Goal: Task Accomplishment & Management: Complete application form

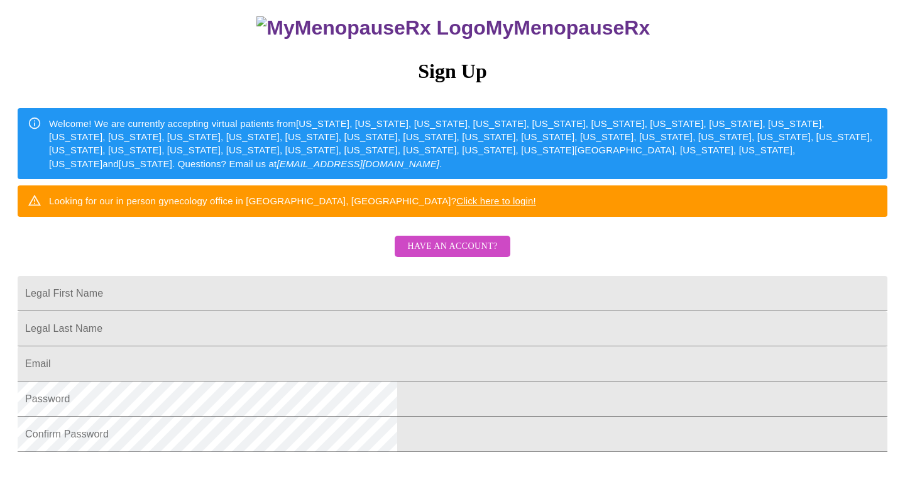
scroll to position [218, 0]
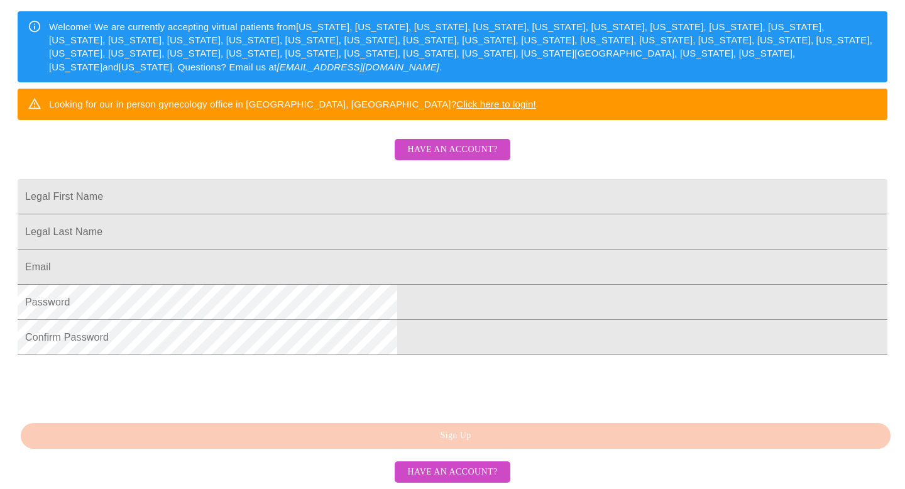
click at [487, 158] on span "Have an account?" at bounding box center [452, 150] width 90 height 16
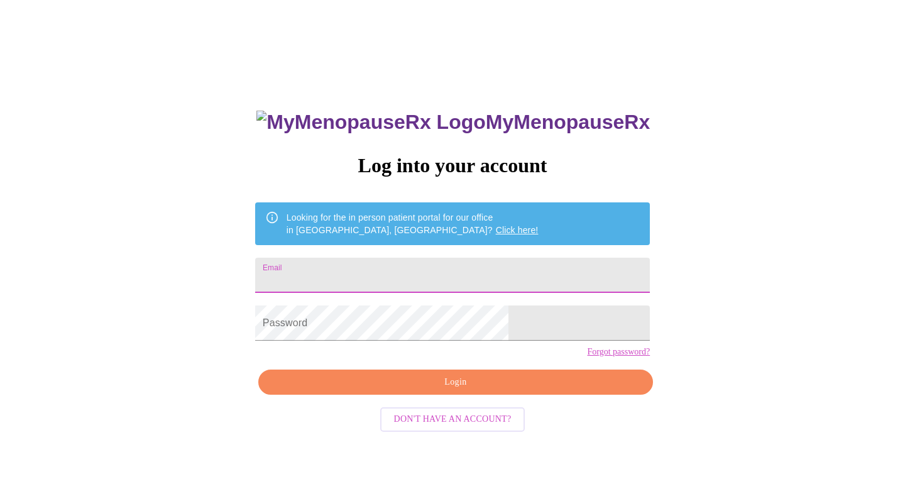
click at [472, 263] on input "Email" at bounding box center [452, 275] width 395 height 35
type input "[EMAIL_ADDRESS][DEMOGRAPHIC_DATA][DOMAIN_NAME]"
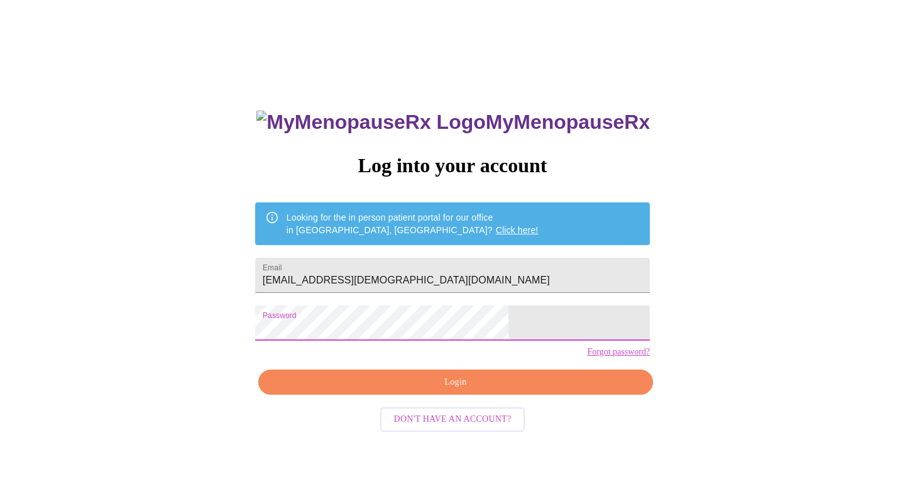
click at [467, 390] on span "Login" at bounding box center [456, 383] width 366 height 16
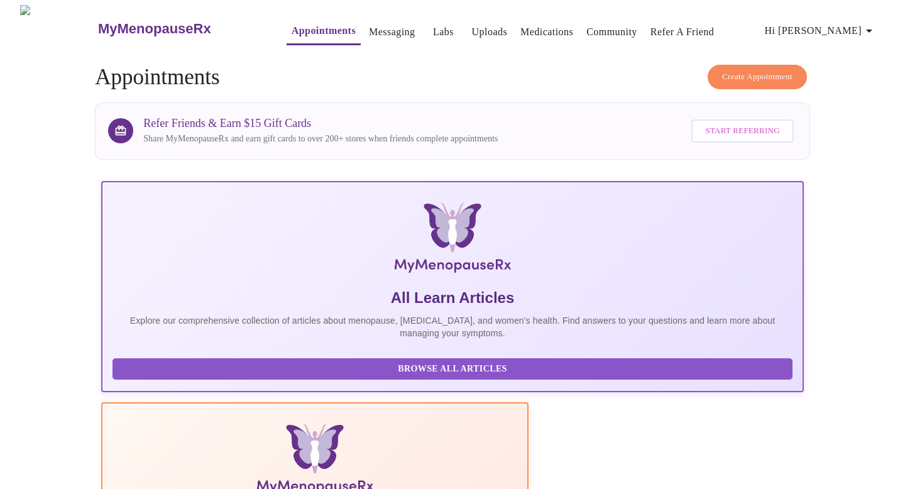
click at [370, 28] on link "Messaging" at bounding box center [392, 32] width 46 height 18
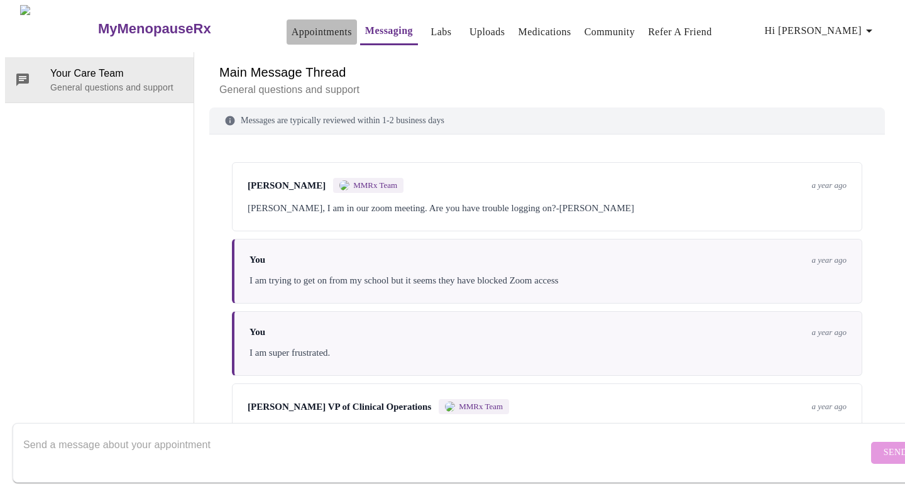
click at [306, 28] on link "Appointments" at bounding box center [322, 32] width 60 height 18
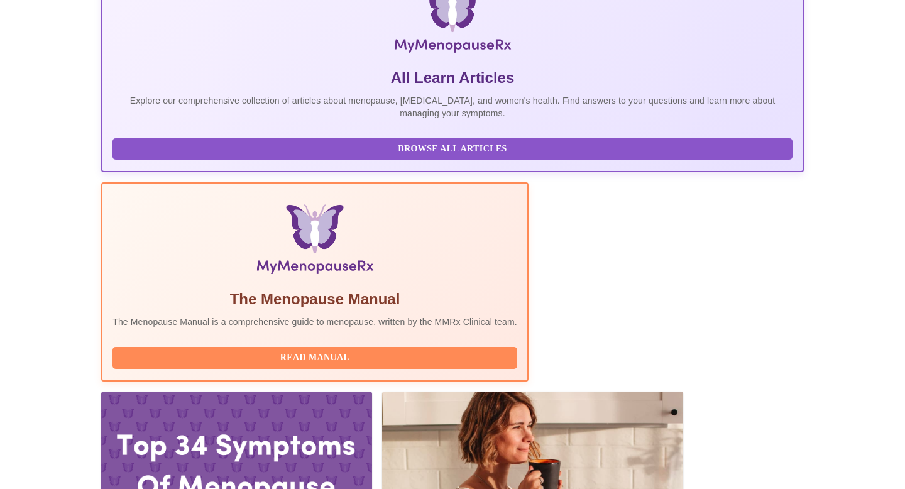
scroll to position [382, 0]
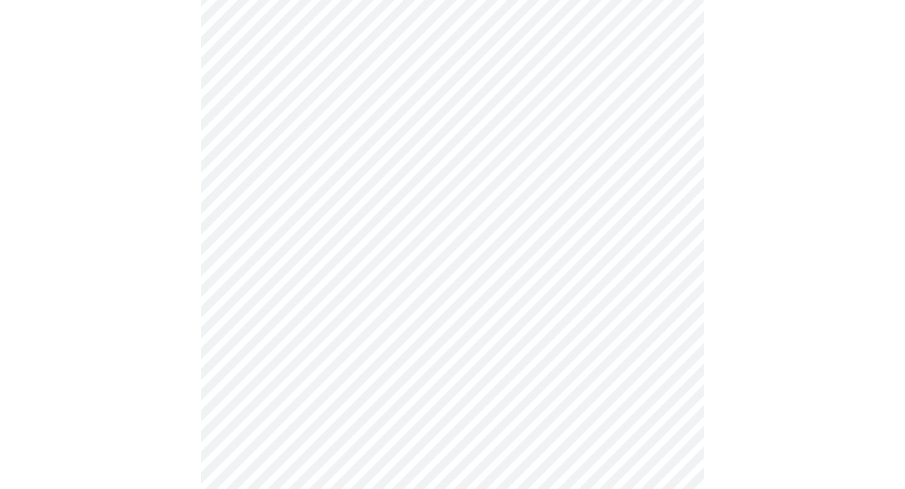
scroll to position [123, 0]
click at [670, 241] on body "MyMenopauseRx Appointments Messaging Labs Uploads Medications Community Refer a…" at bounding box center [452, 456] width 895 height 1149
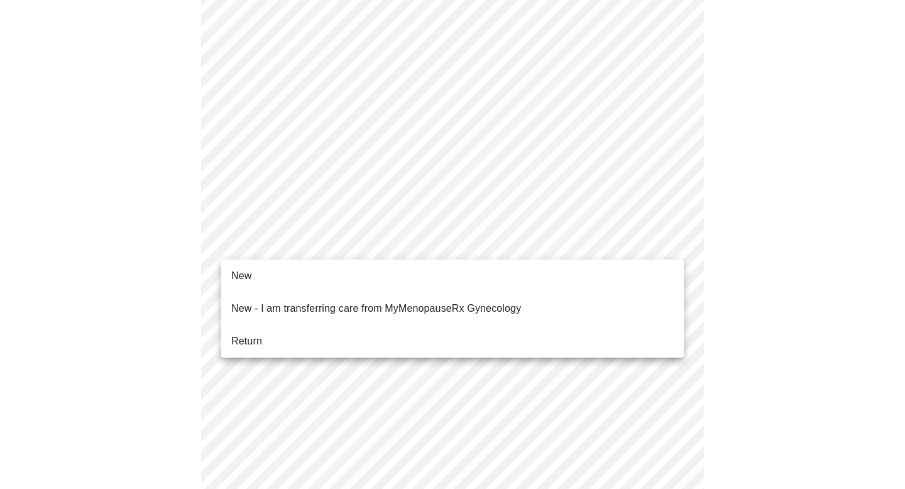
click at [359, 330] on li "Return" at bounding box center [452, 341] width 463 height 23
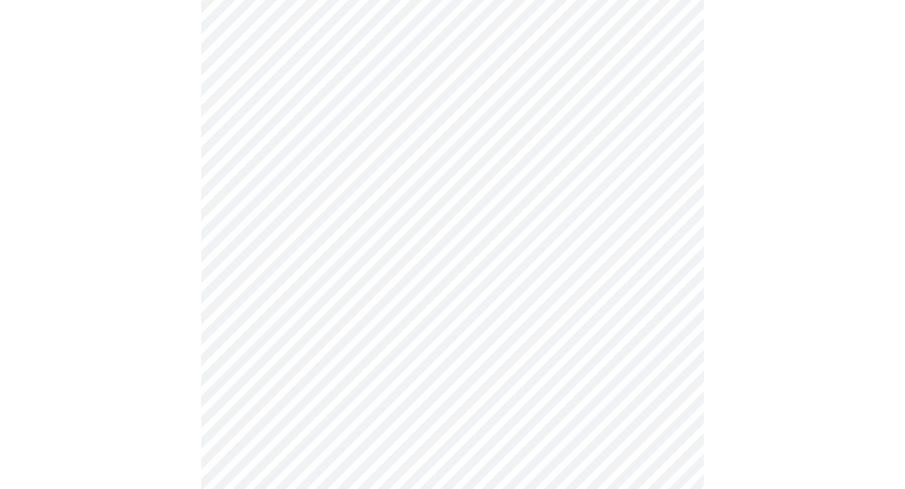
scroll to position [642, 0]
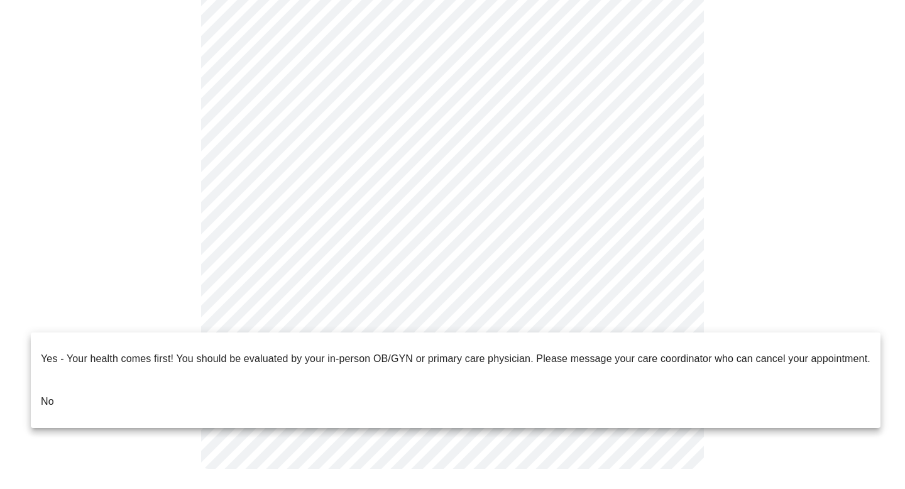
click at [162, 387] on li "No" at bounding box center [456, 401] width 850 height 43
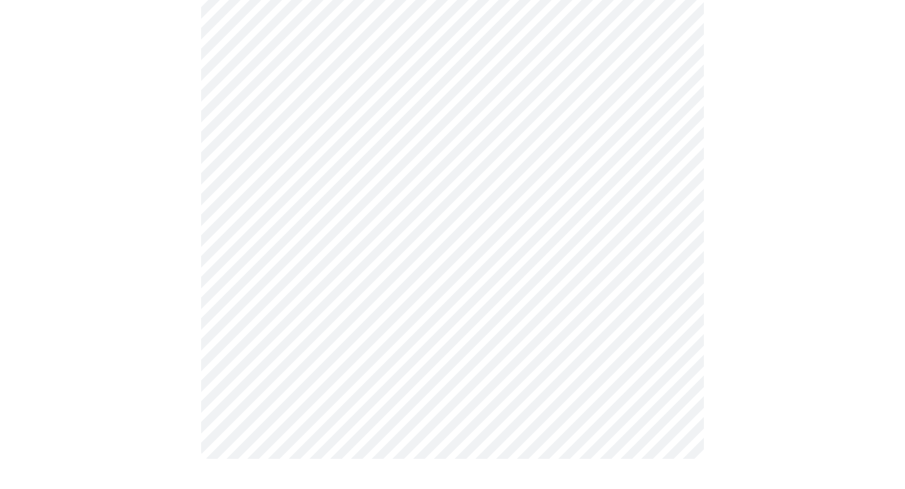
scroll to position [0, 0]
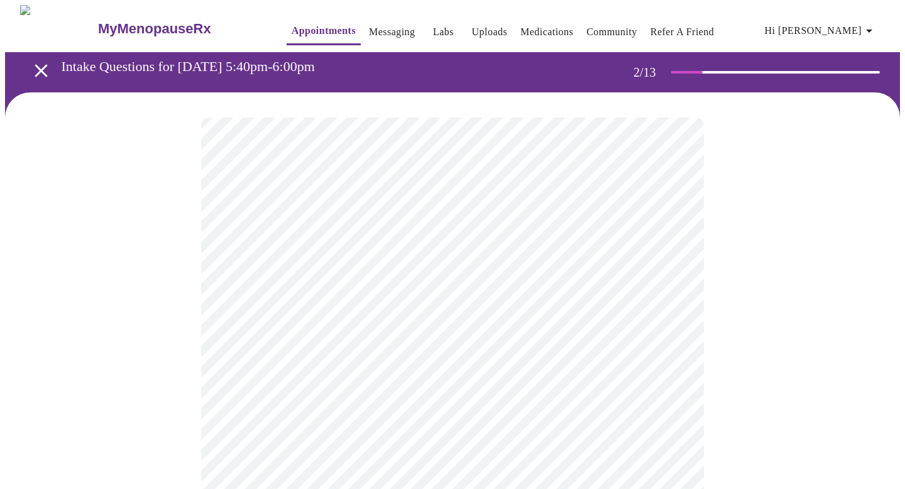
click at [670, 257] on body "MyMenopauseRx Appointments Messaging Labs Uploads Medications Community Refer a…" at bounding box center [452, 383] width 895 height 756
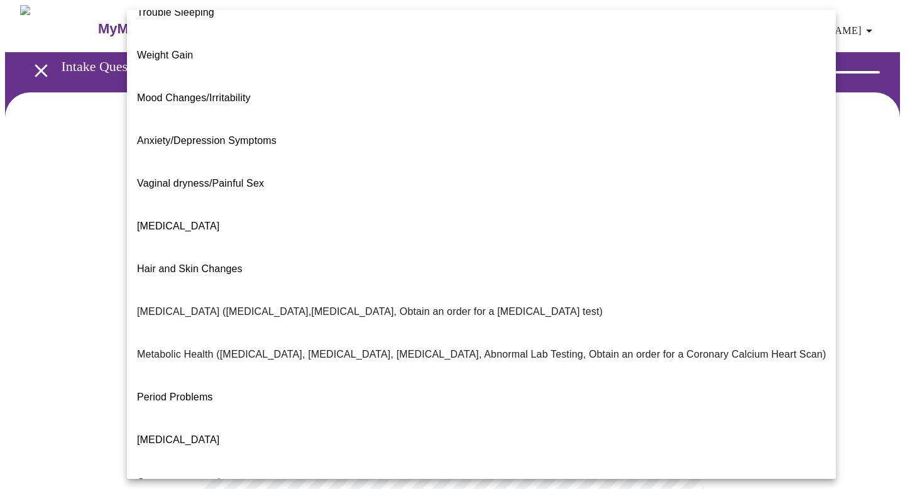
scroll to position [162, 0]
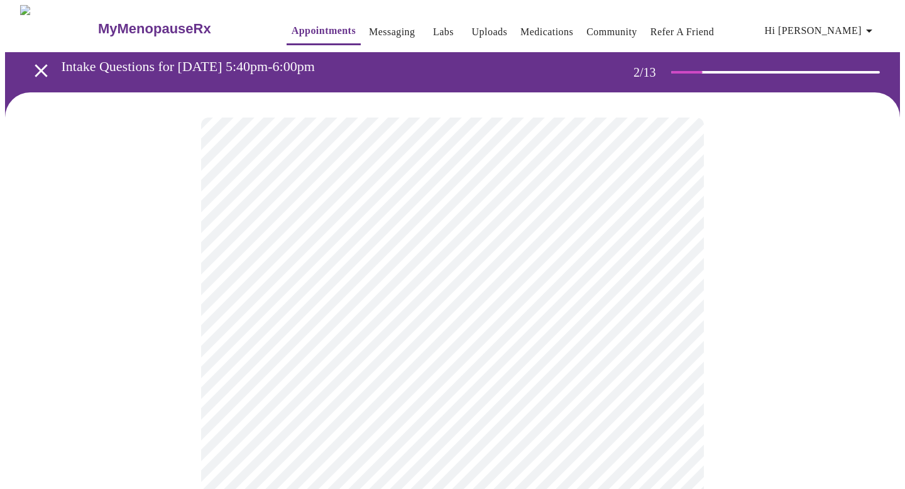
click at [671, 385] on body "MyMenopauseRx Appointments Messaging Labs Uploads Medications Community Refer a…" at bounding box center [452, 379] width 895 height 748
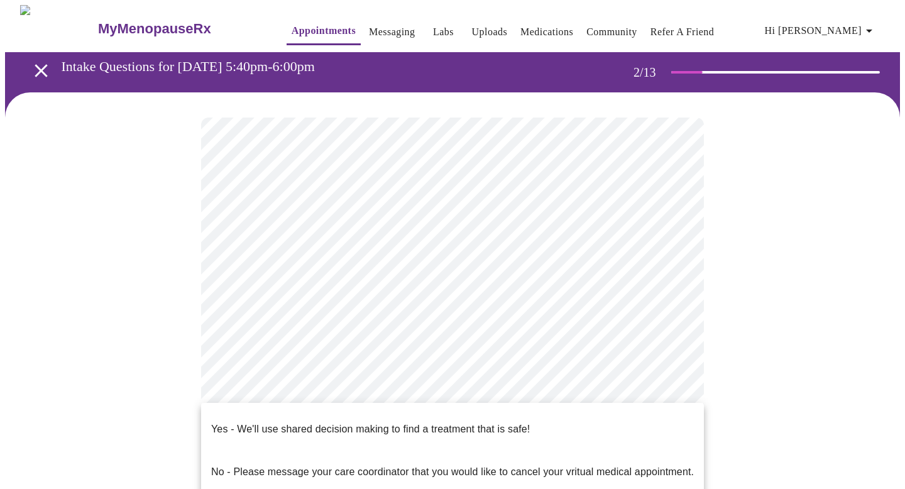
click at [520, 422] on p "Yes - We'll use shared decision making to find a treatment that is safe!" at bounding box center [370, 429] width 319 height 15
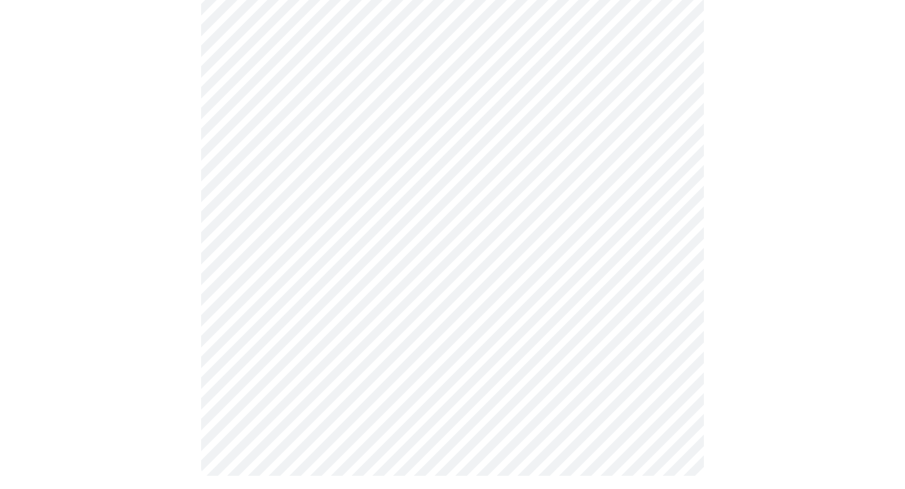
scroll to position [0, 0]
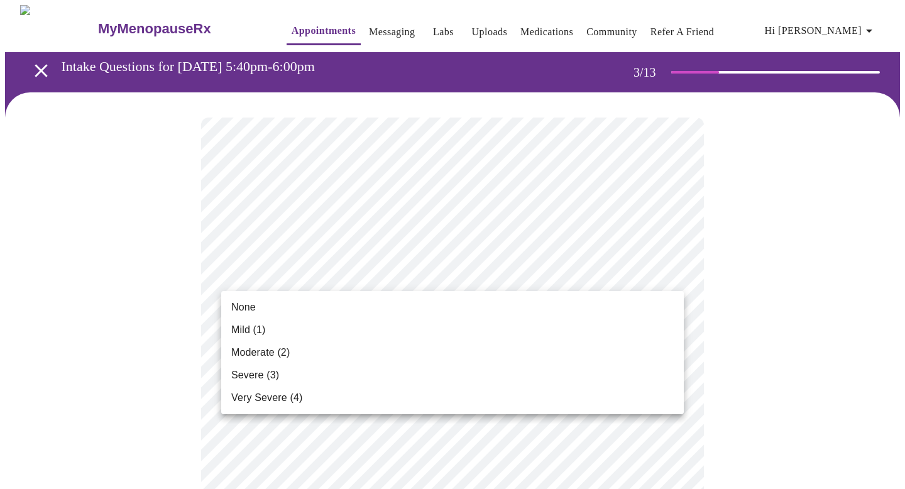
click at [439, 304] on li "None" at bounding box center [452, 307] width 463 height 23
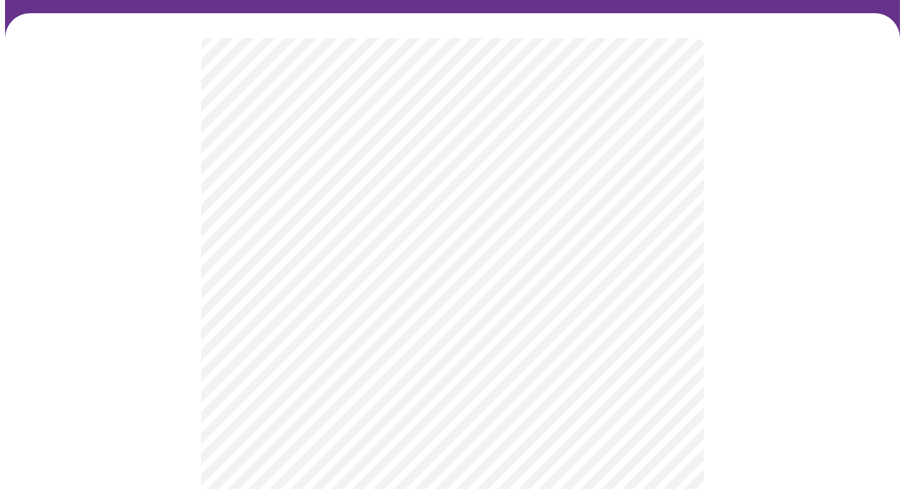
scroll to position [177, 0]
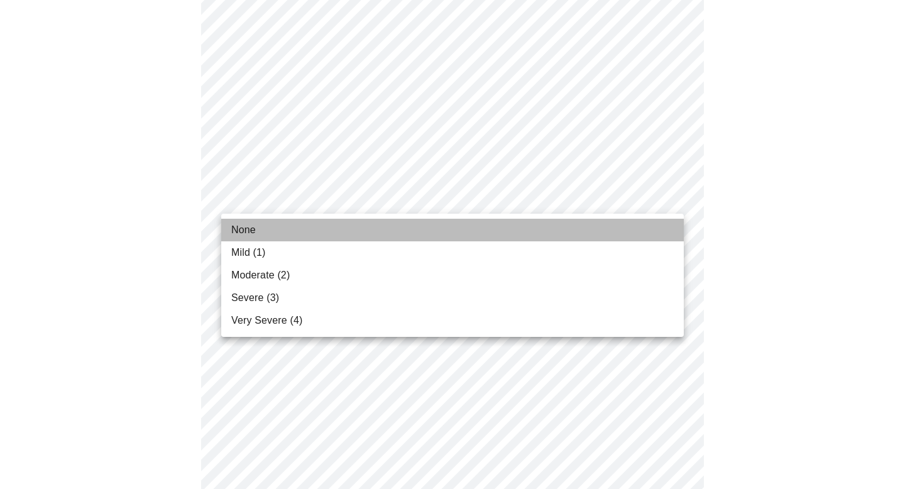
click at [328, 231] on li "None" at bounding box center [452, 230] width 463 height 23
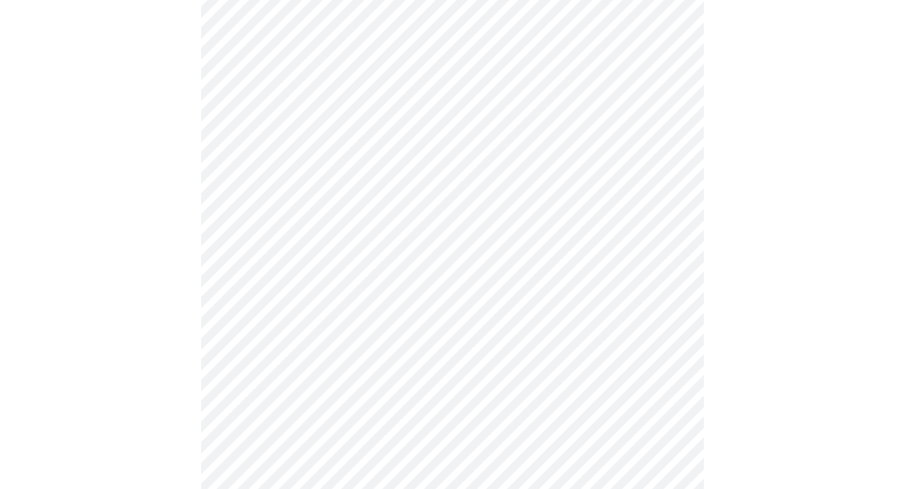
scroll to position [267, 0]
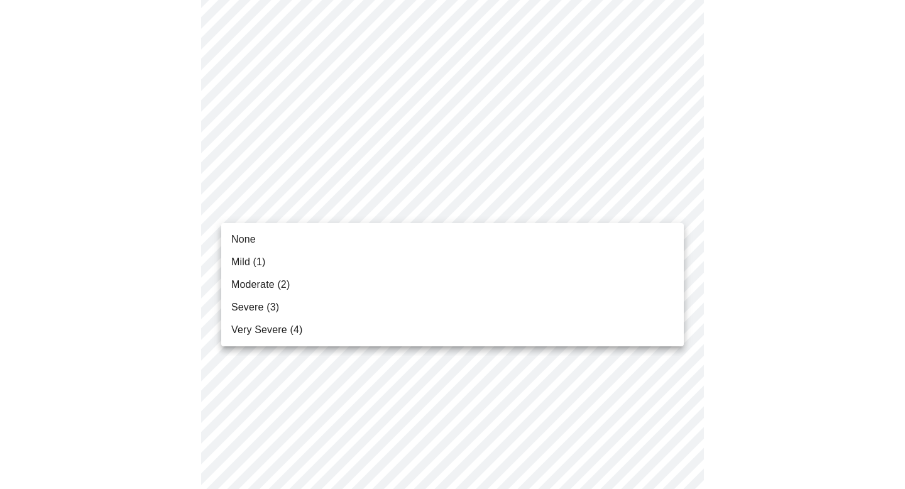
click at [337, 238] on li "None" at bounding box center [452, 239] width 463 height 23
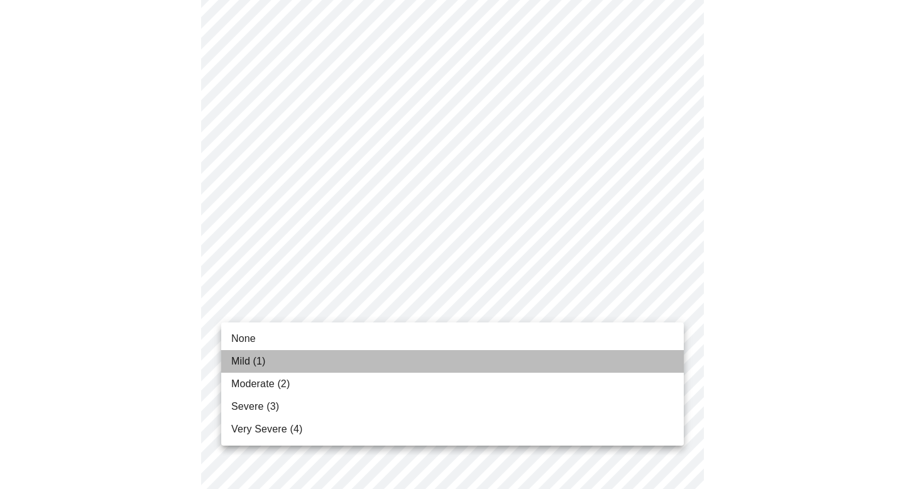
click at [290, 359] on li "Mild (1)" at bounding box center [452, 361] width 463 height 23
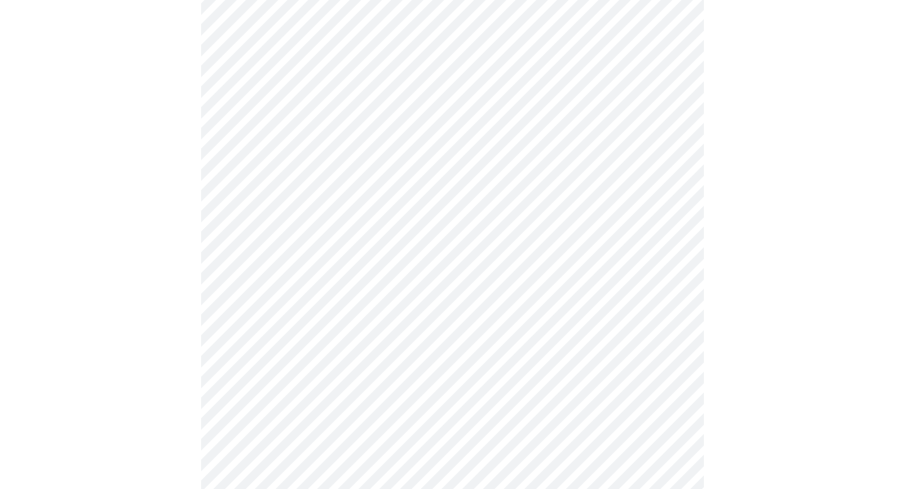
scroll to position [433, 0]
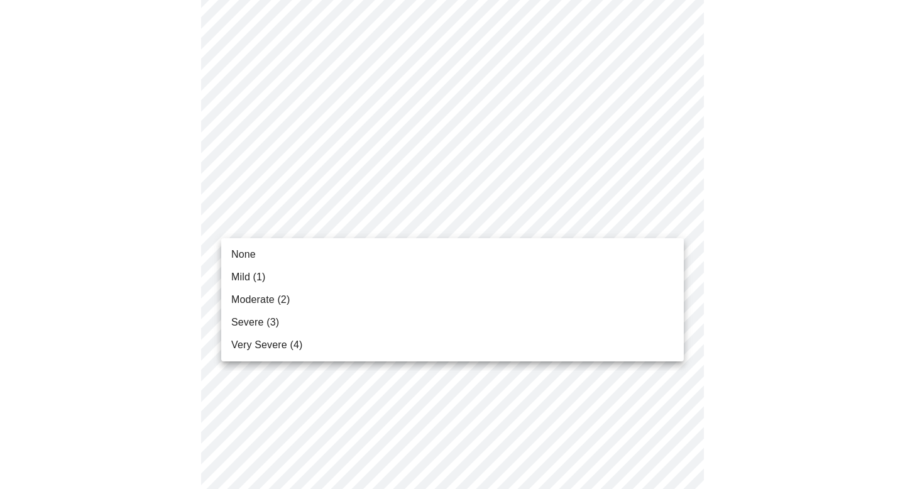
click at [670, 219] on body "MyMenopauseRx Appointments Messaging Labs Uploads Medications Community Refer a…" at bounding box center [452, 373] width 895 height 1602
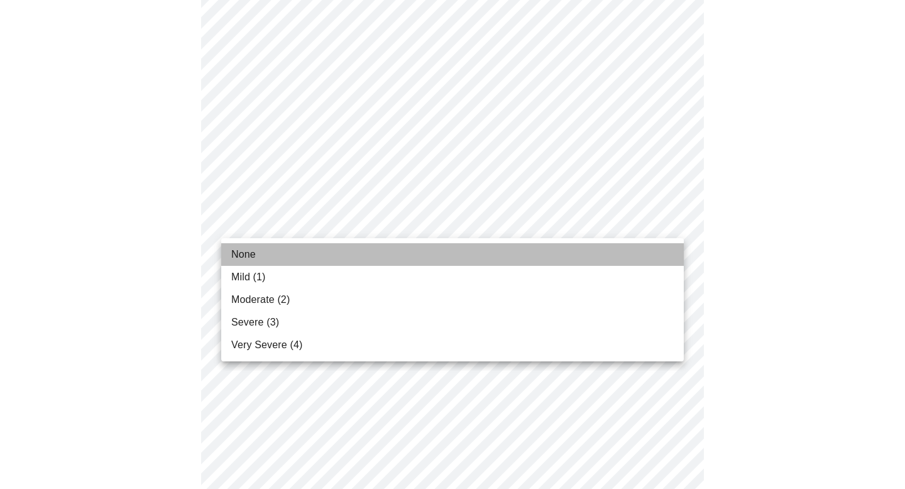
click at [347, 256] on li "None" at bounding box center [452, 254] width 463 height 23
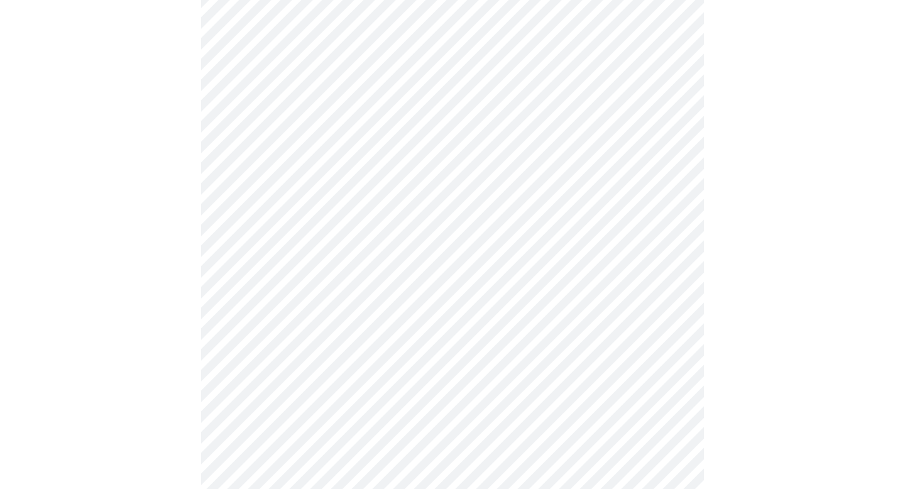
click at [672, 299] on body "MyMenopauseRx Appointments Messaging Labs Uploads Medications Community Refer a…" at bounding box center [452, 364] width 895 height 1584
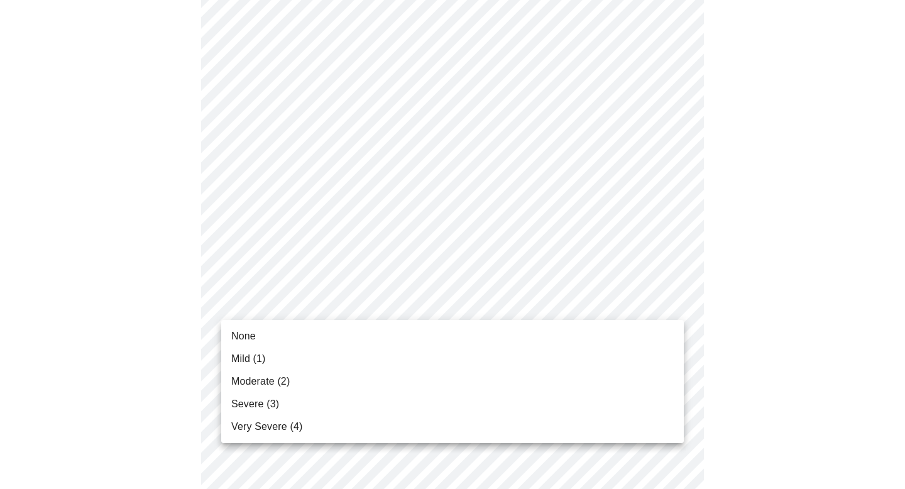
click at [299, 360] on li "Mild (1)" at bounding box center [452, 359] width 463 height 23
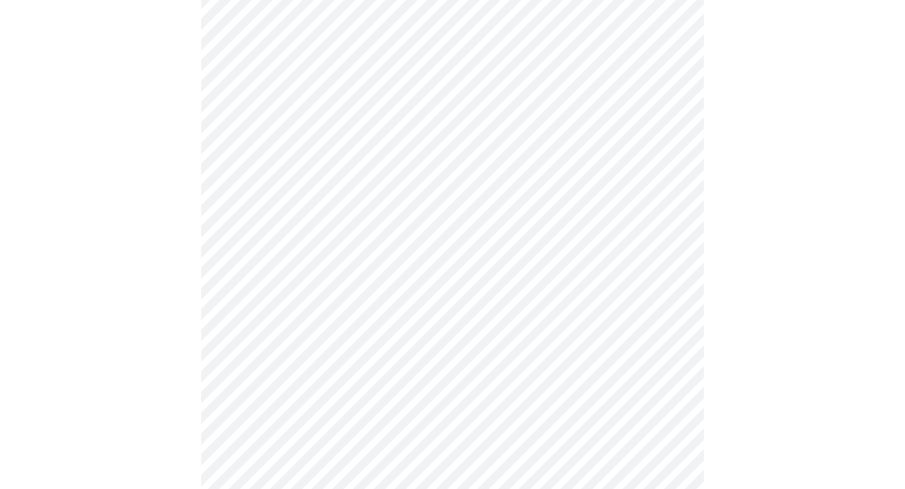
scroll to position [608, 0]
click at [673, 228] on body "MyMenopauseRx Appointments Messaging Labs Uploads Medications Community Refer a…" at bounding box center [452, 180] width 895 height 1567
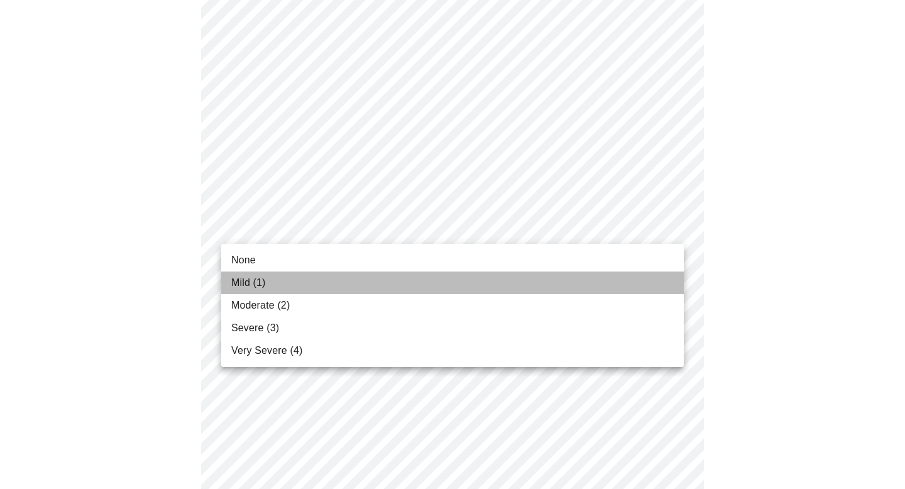
click at [321, 279] on li "Mild (1)" at bounding box center [452, 283] width 463 height 23
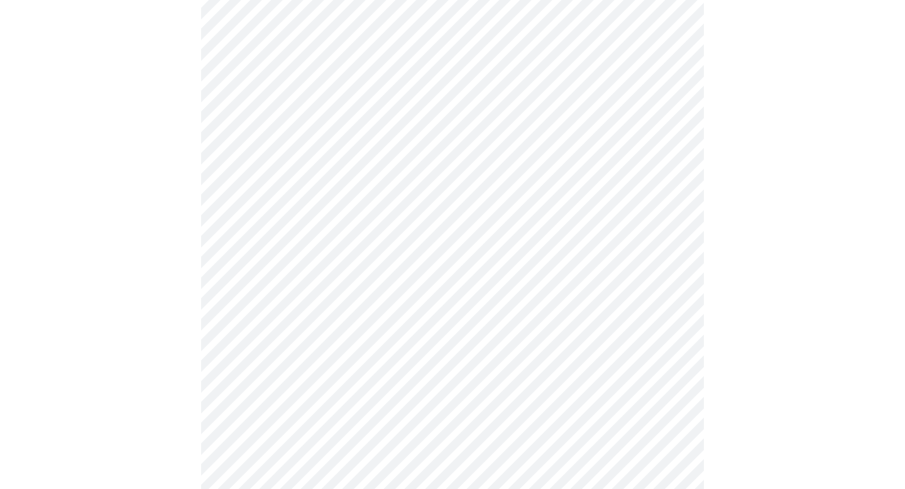
click at [666, 325] on body "MyMenopauseRx Appointments Messaging Labs Uploads Medications Community Refer a…" at bounding box center [452, 171] width 895 height 1549
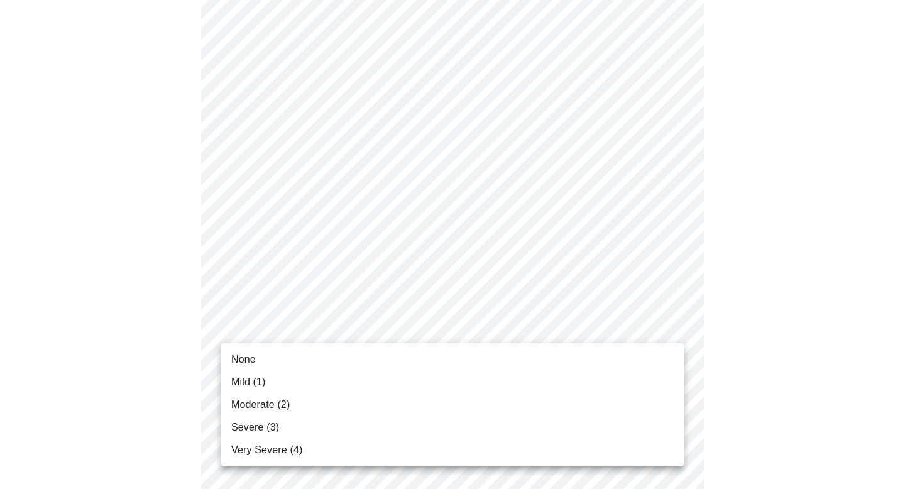
click at [343, 377] on li "Mild (1)" at bounding box center [452, 382] width 463 height 23
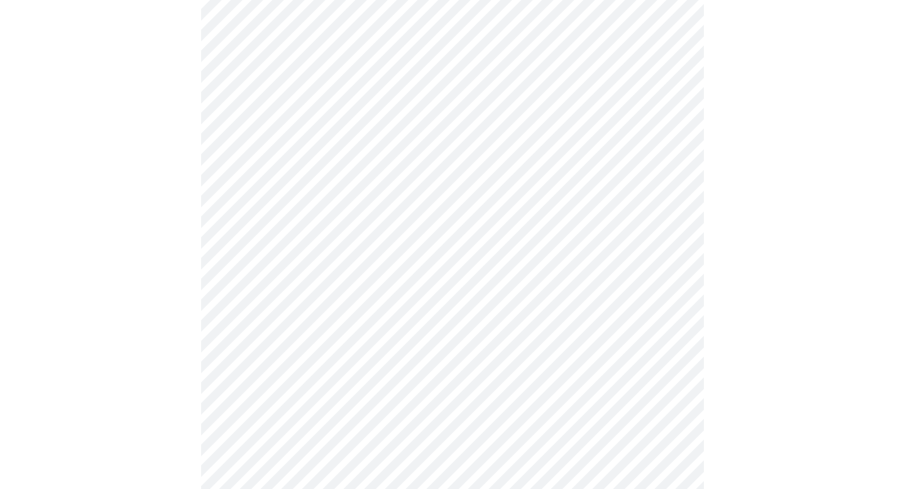
scroll to position [970, 0]
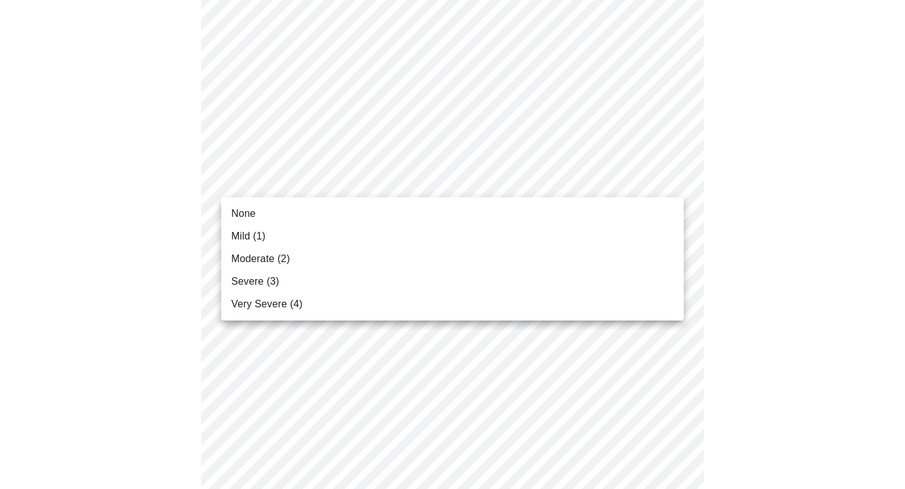
click at [339, 236] on li "Mild (1)" at bounding box center [452, 236] width 463 height 23
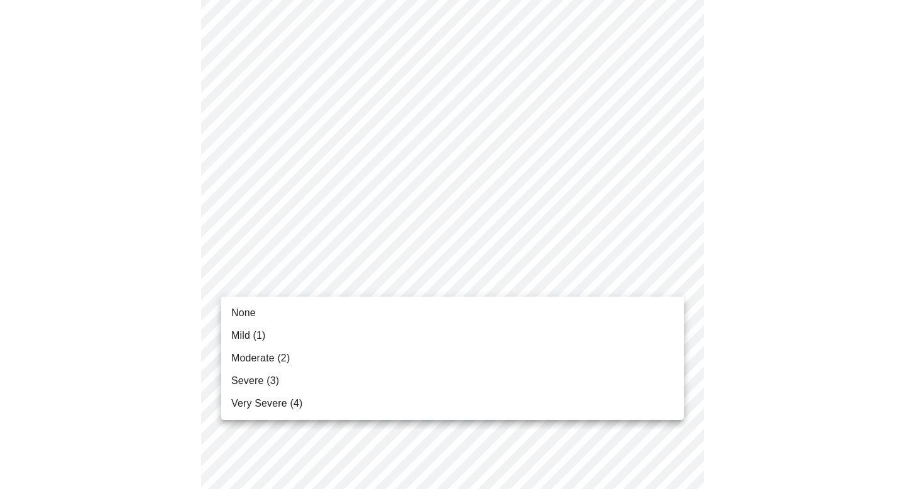
click at [307, 338] on li "Mild (1)" at bounding box center [452, 335] width 463 height 23
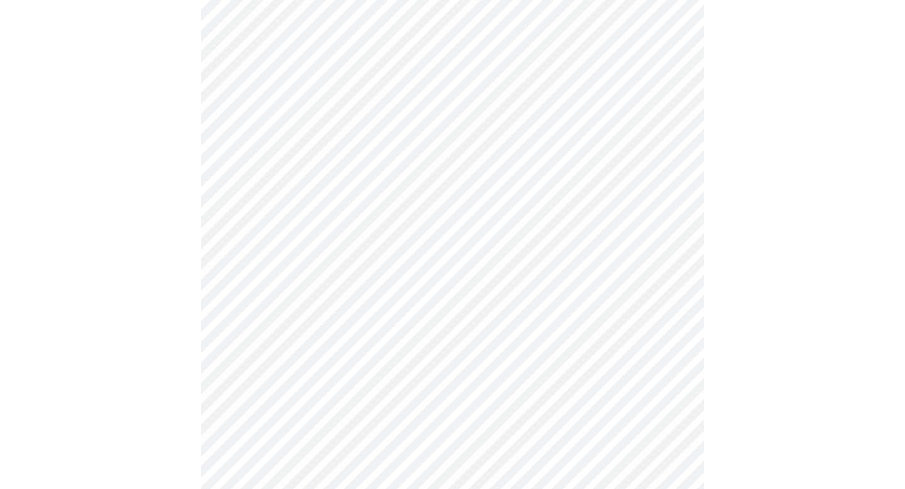
scroll to position [771, 0]
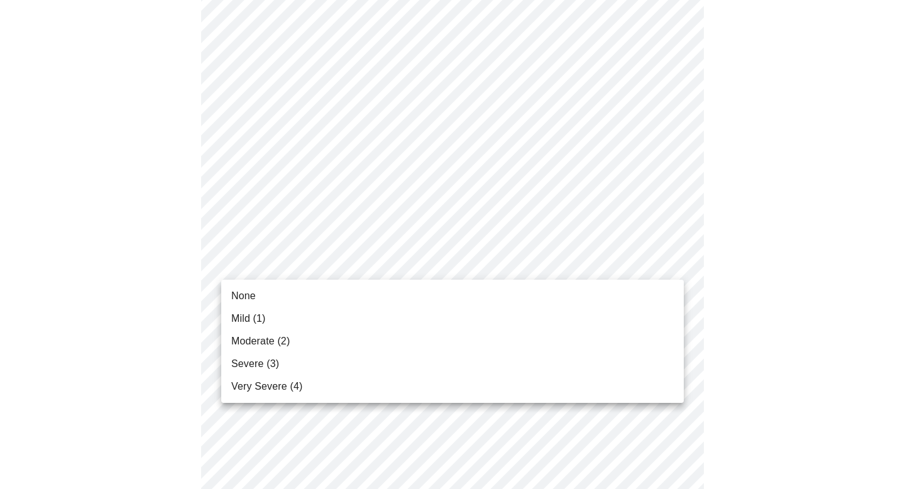
click at [438, 298] on li "None" at bounding box center [452, 296] width 463 height 23
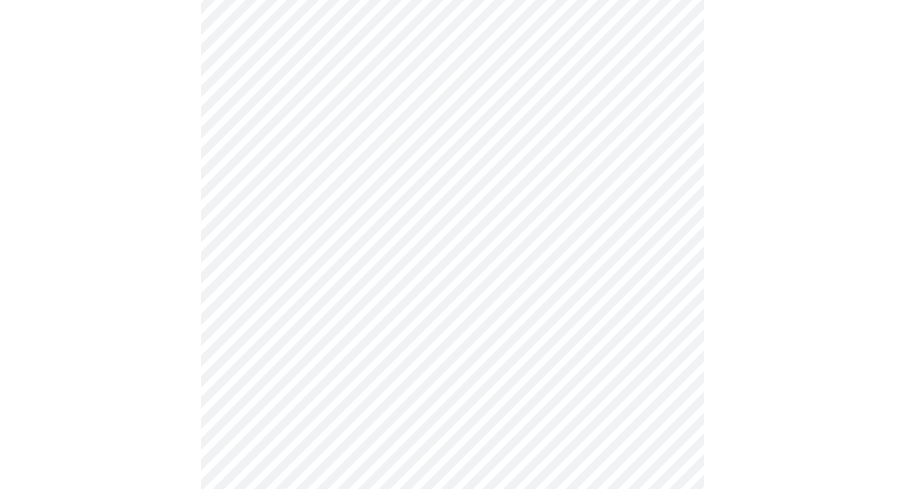
scroll to position [531, 0]
click at [669, 235] on body "MyMenopauseRx Appointments Messaging Labs Uploads Medications Community Refer a…" at bounding box center [452, 94] width 895 height 1241
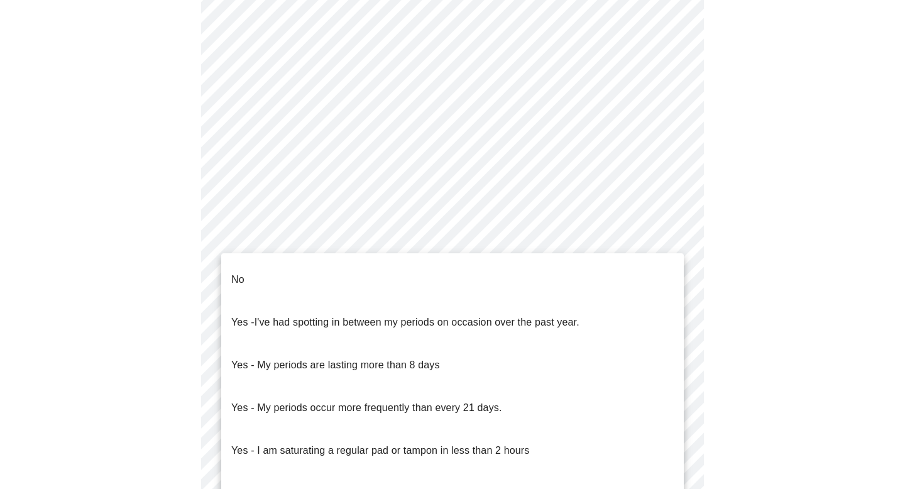
click at [367, 263] on li "No" at bounding box center [452, 279] width 463 height 43
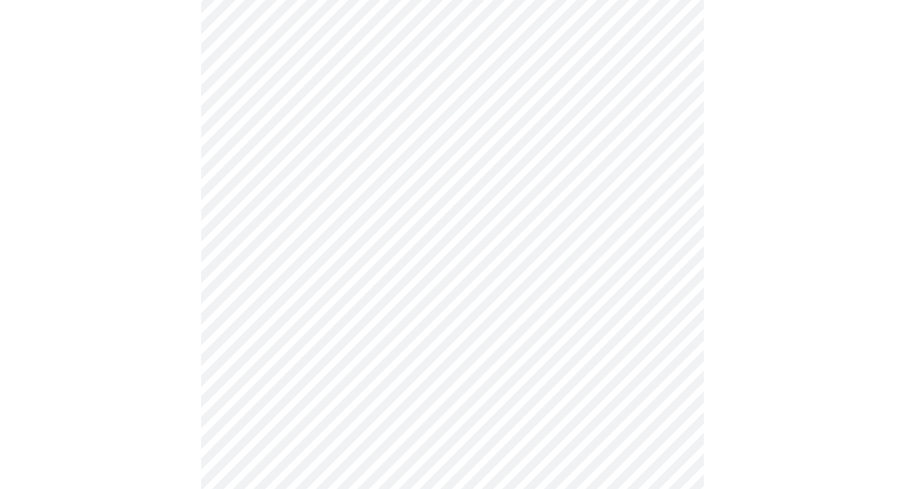
click at [674, 331] on body "MyMenopauseRx Appointments Messaging Labs Uploads Medications Community Refer a…" at bounding box center [452, 90] width 895 height 1233
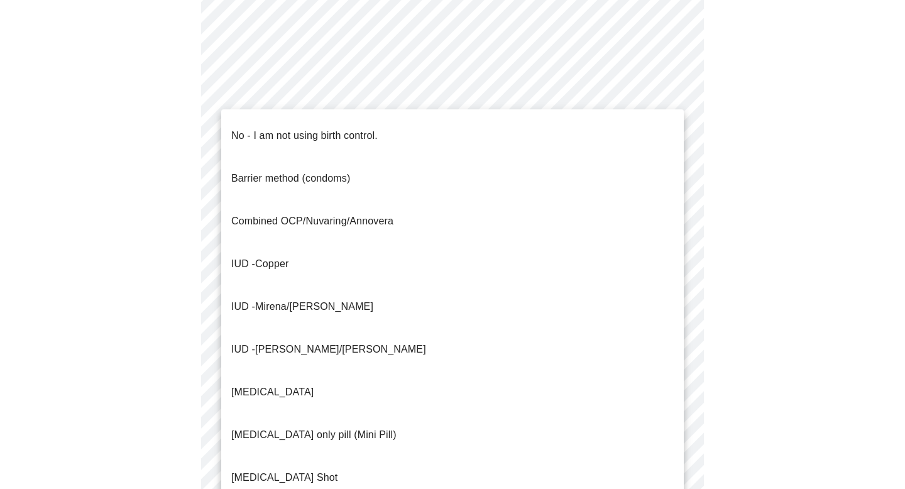
click at [378, 134] on span "No - I am not using birth control." at bounding box center [304, 135] width 146 height 35
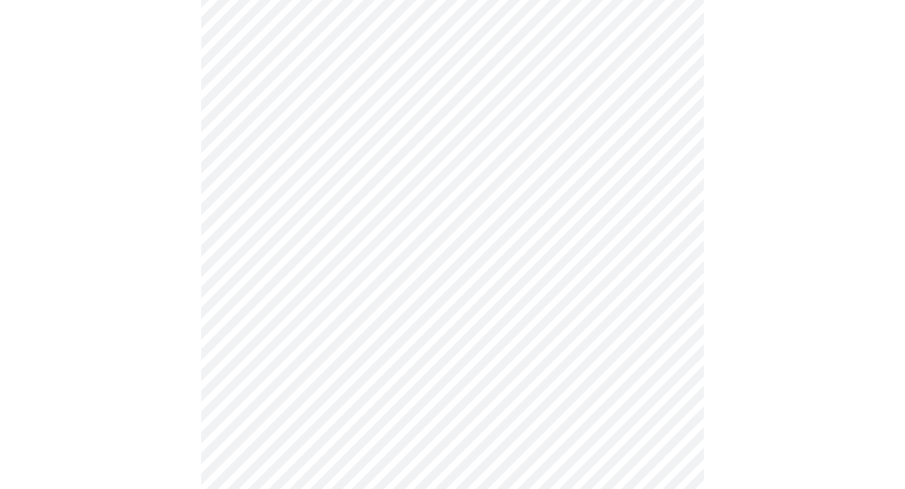
scroll to position [687, 0]
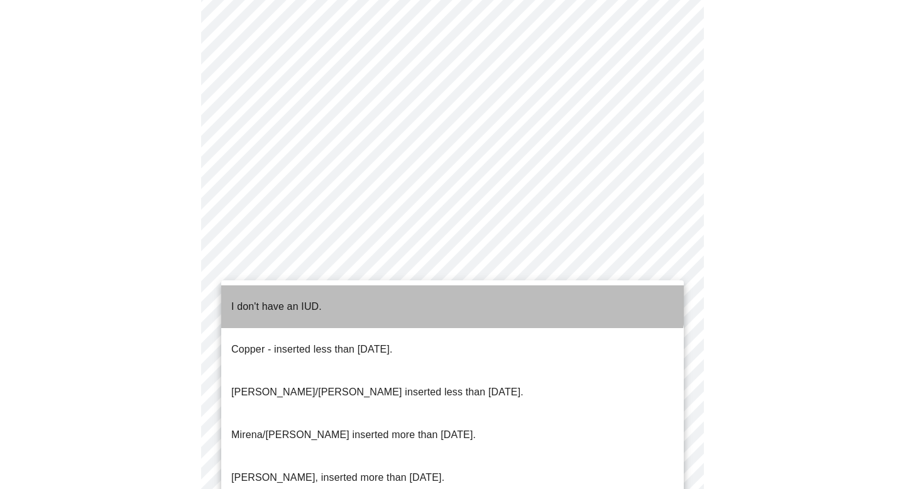
click at [450, 290] on li "I don't have an IUD." at bounding box center [452, 306] width 463 height 43
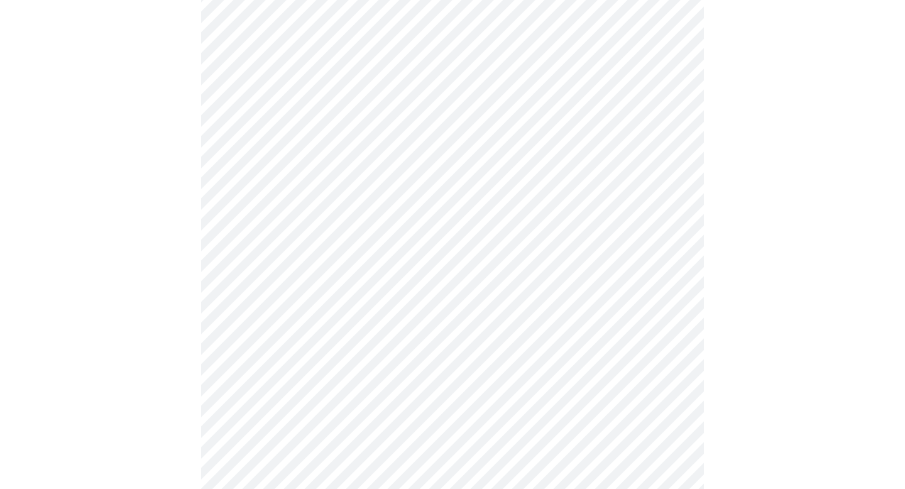
scroll to position [729, 0]
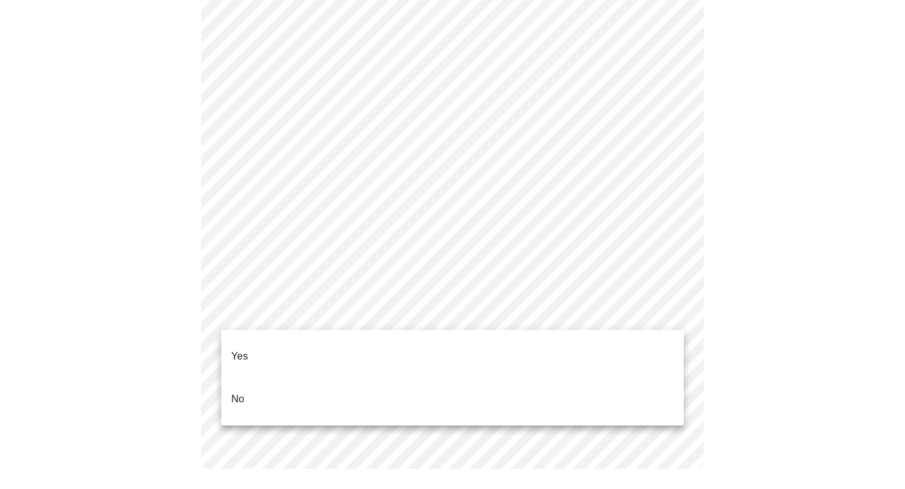
click at [390, 345] on li "Yes" at bounding box center [452, 356] width 463 height 43
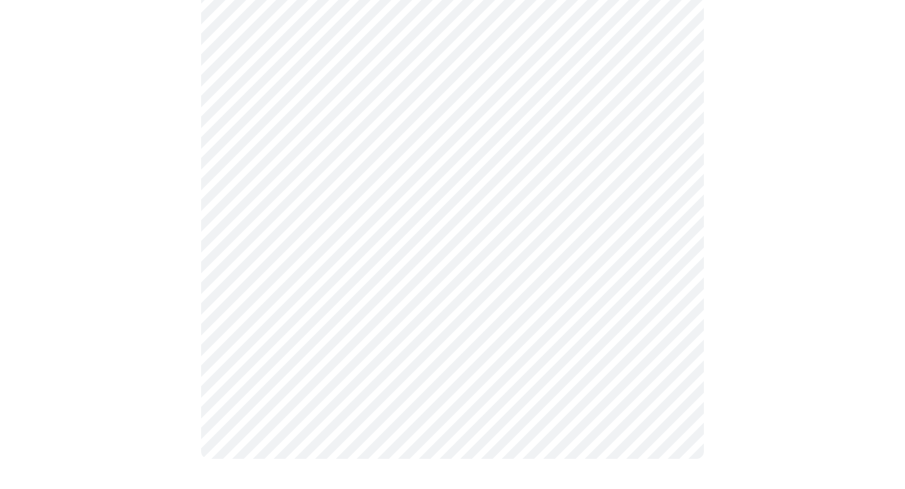
scroll to position [0, 0]
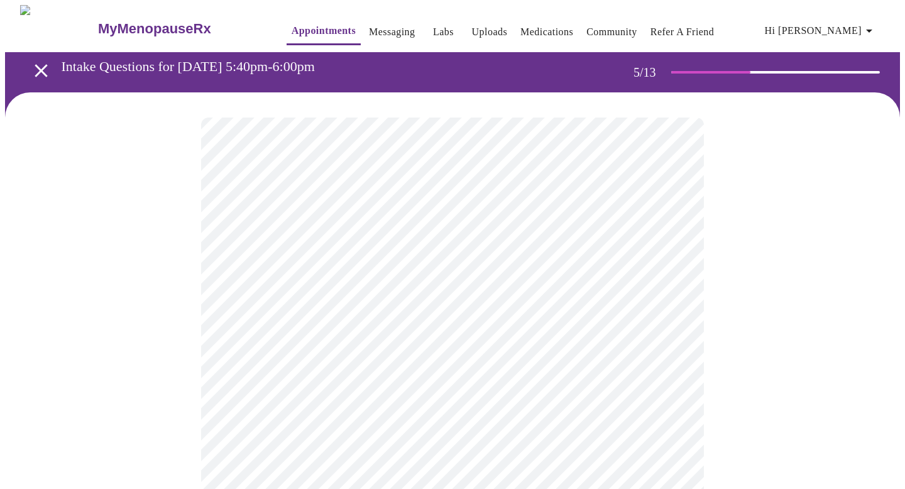
click at [673, 323] on body "MyMenopauseRx Appointments Messaging Labs Uploads Medications Community Refer a…" at bounding box center [452, 473] width 895 height 937
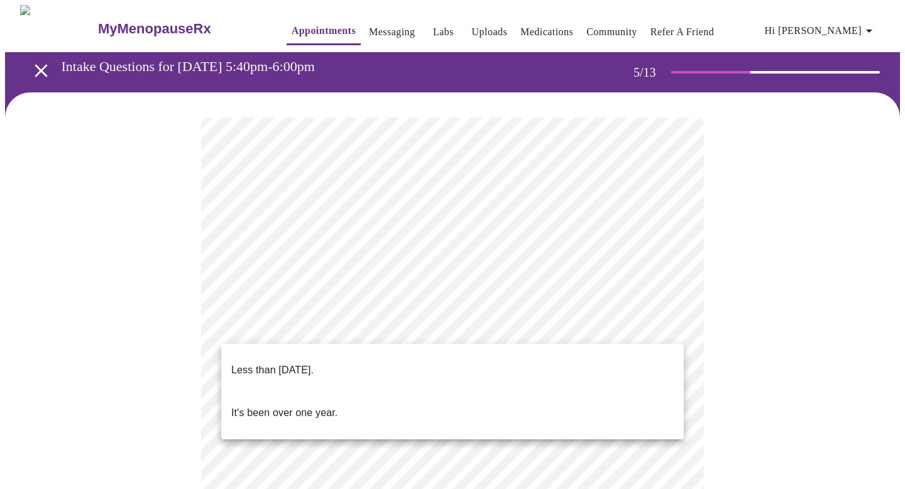
click at [565, 356] on li "Less than [DATE]." at bounding box center [452, 370] width 463 height 43
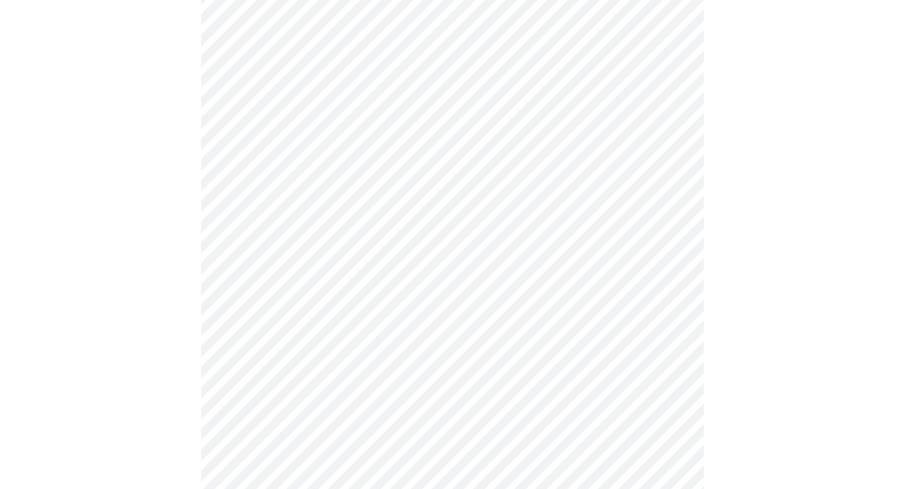
scroll to position [243, 0]
click at [672, 190] on body "MyMenopauseRx Appointments Messaging Labs Uploads Medications Community Refer a…" at bounding box center [452, 226] width 895 height 929
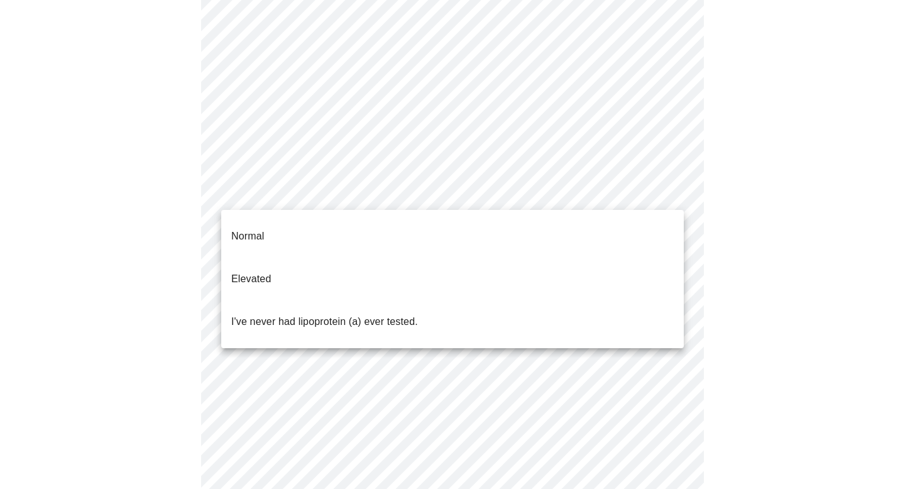
click at [641, 226] on li "Normal" at bounding box center [452, 236] width 463 height 43
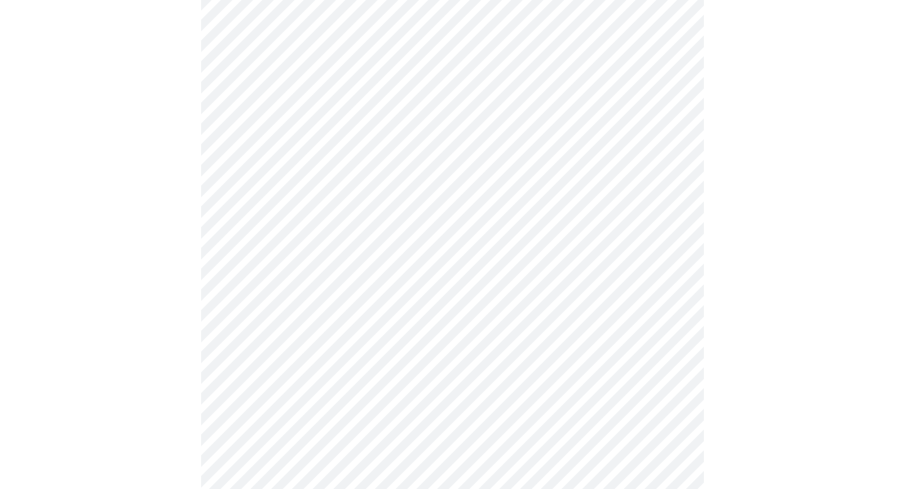
click at [742, 335] on div at bounding box center [452, 266] width 895 height 835
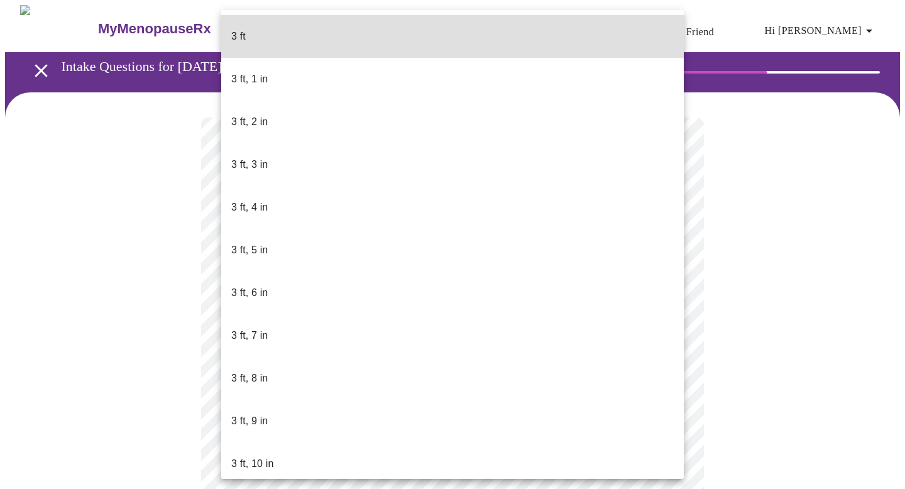
click at [482, 354] on body "MyMenopauseRx Appointments Messaging Labs Uploads Medications Community Refer a…" at bounding box center [452, 332] width 895 height 654
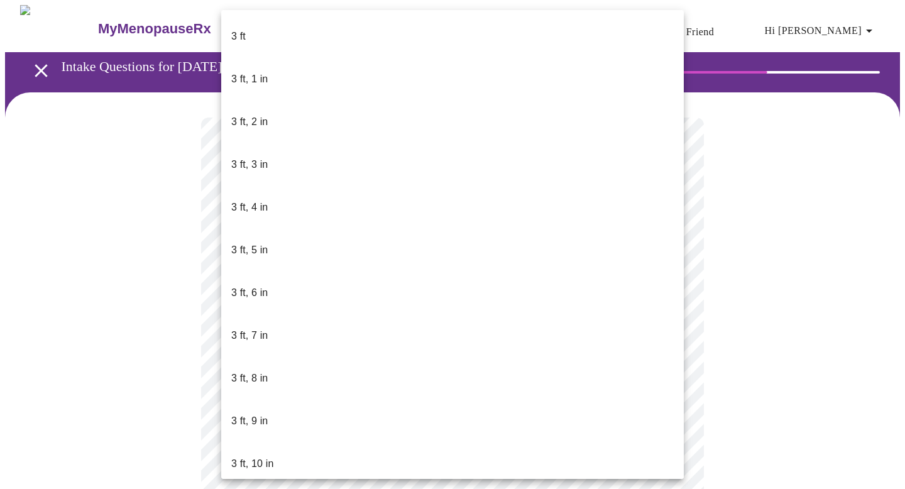
scroll to position [571, 0]
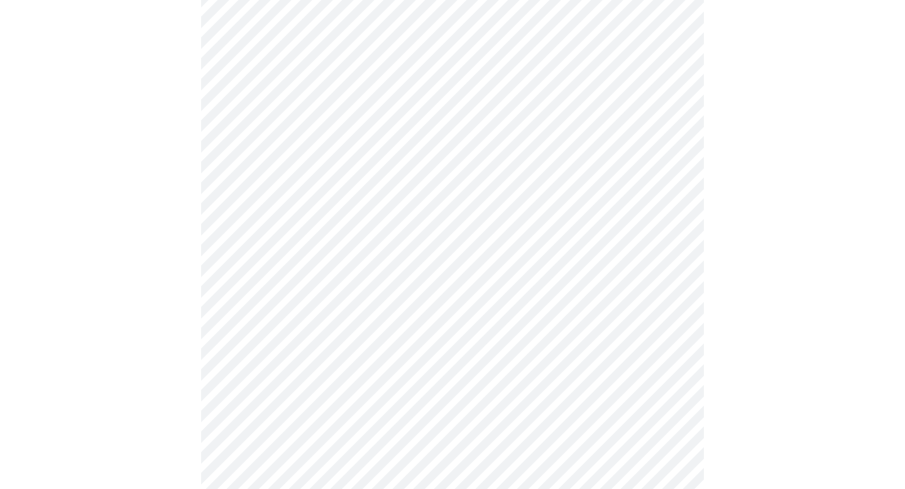
scroll to position [3191, 0]
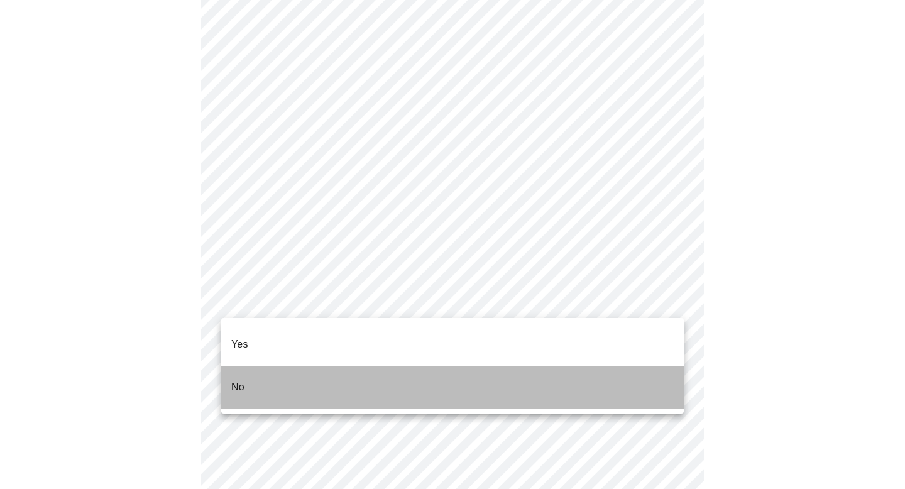
click at [563, 377] on li "No" at bounding box center [452, 387] width 463 height 43
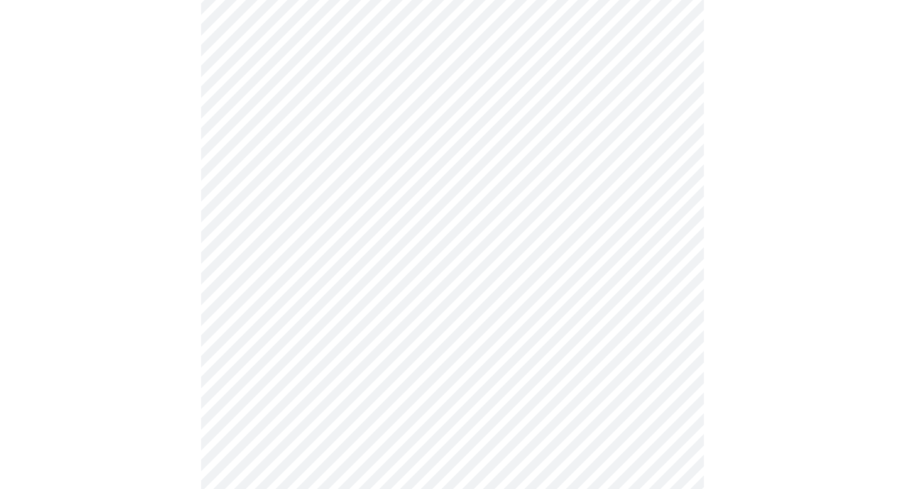
scroll to position [3294, 0]
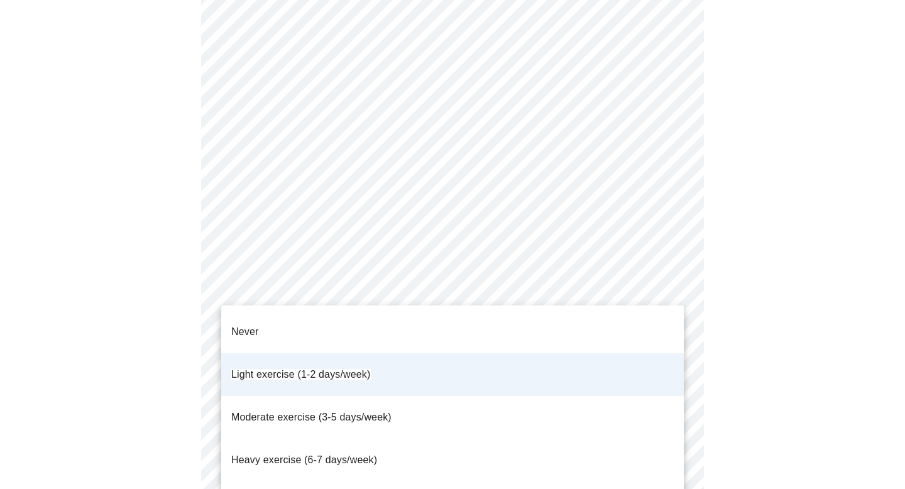
click at [757, 303] on div at bounding box center [452, 244] width 905 height 489
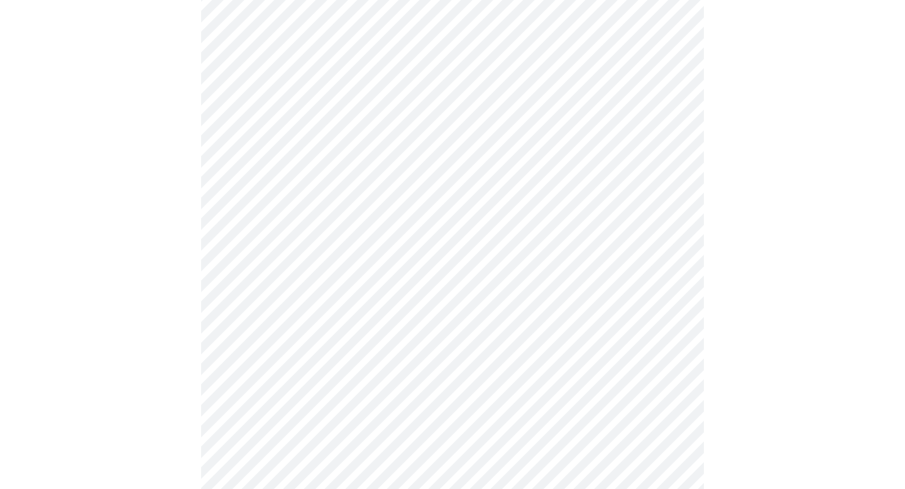
scroll to position [488, 0]
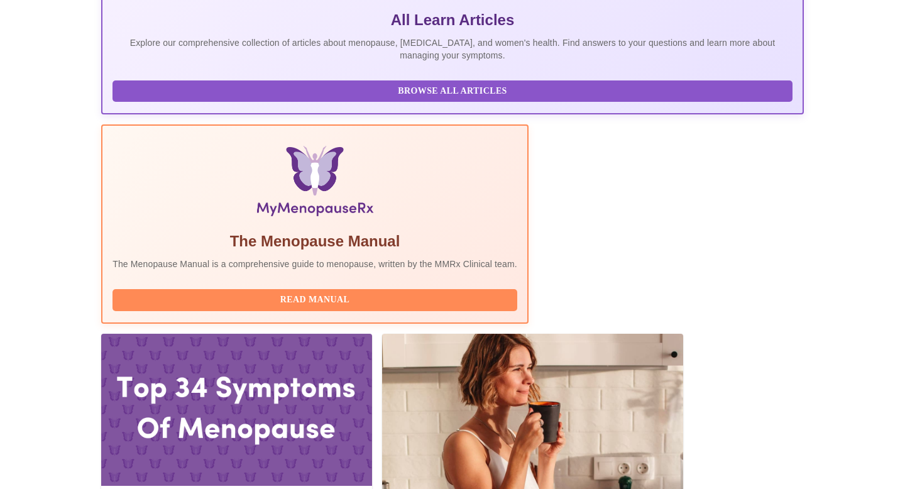
scroll to position [350, 0]
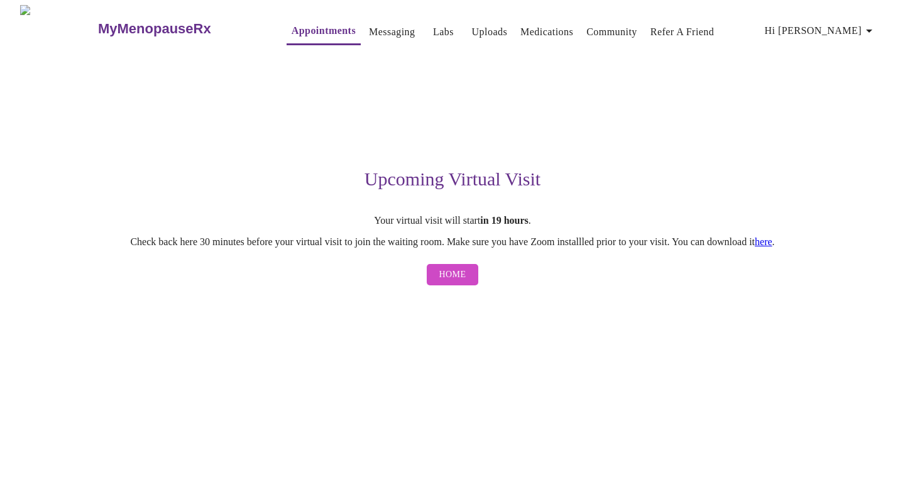
click at [458, 278] on span "Home" at bounding box center [452, 275] width 27 height 16
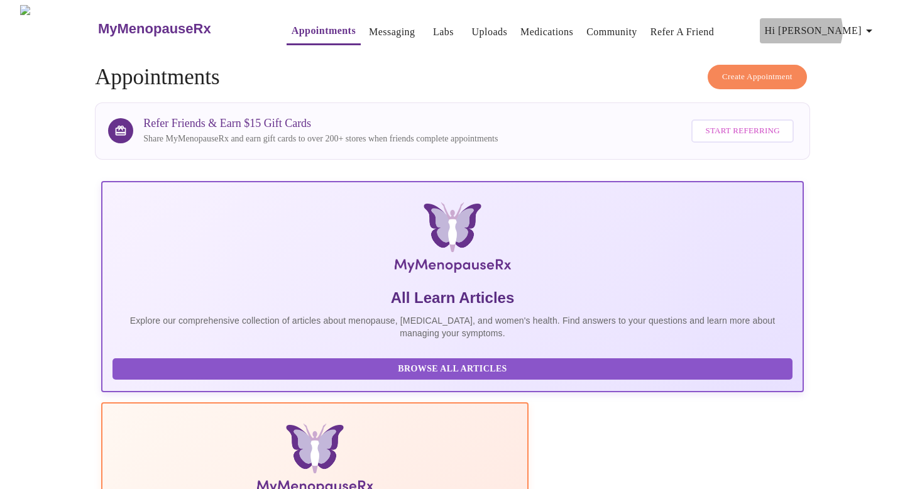
click at [854, 25] on span "Hi [PERSON_NAME]" at bounding box center [821, 31] width 112 height 18
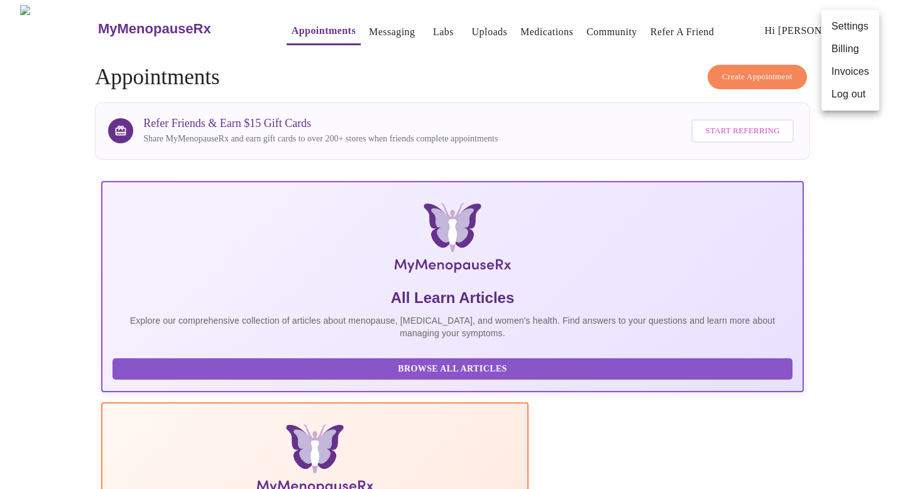
click at [846, 97] on li "Log out" at bounding box center [851, 94] width 58 height 23
